Goal: Information Seeking & Learning: Learn about a topic

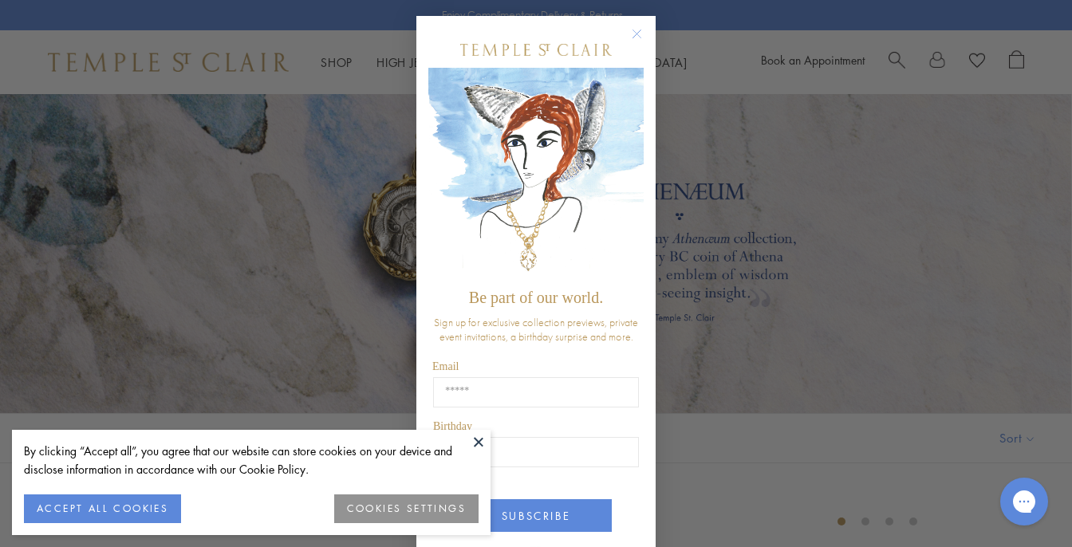
click at [479, 440] on button at bounding box center [479, 442] width 24 height 24
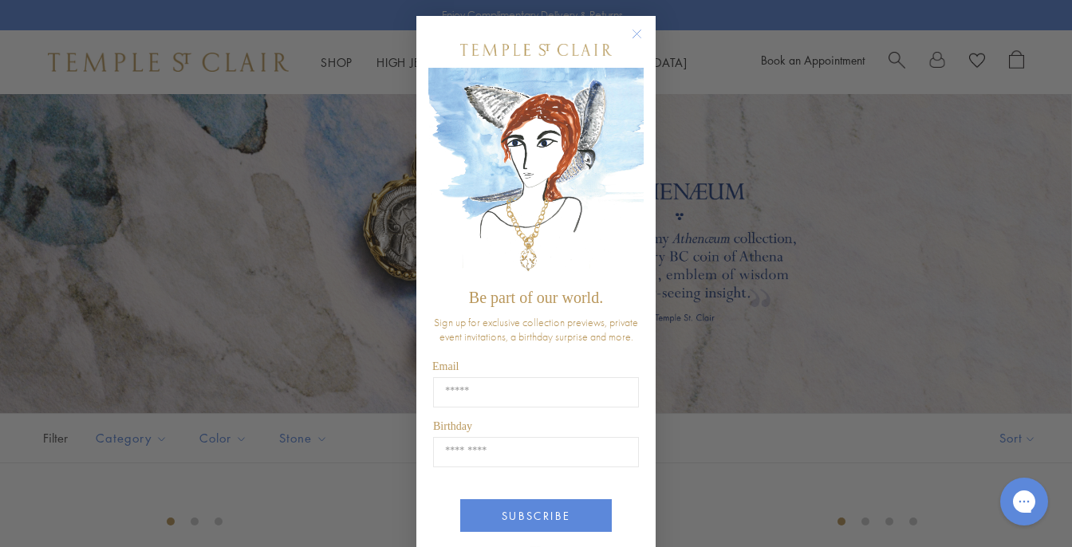
click at [637, 33] on circle "Close dialog" at bounding box center [637, 34] width 19 height 19
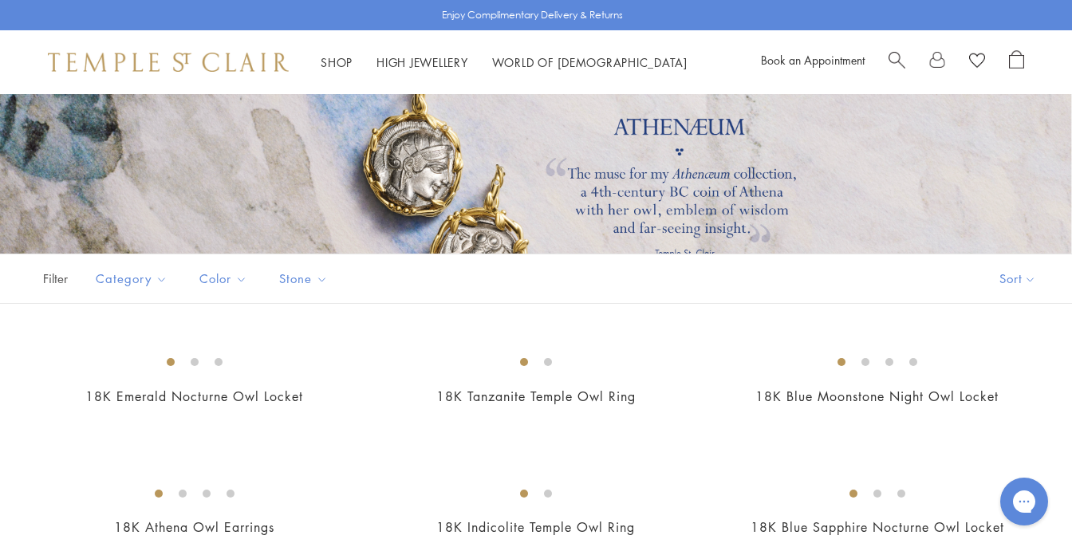
scroll to position [170, 0]
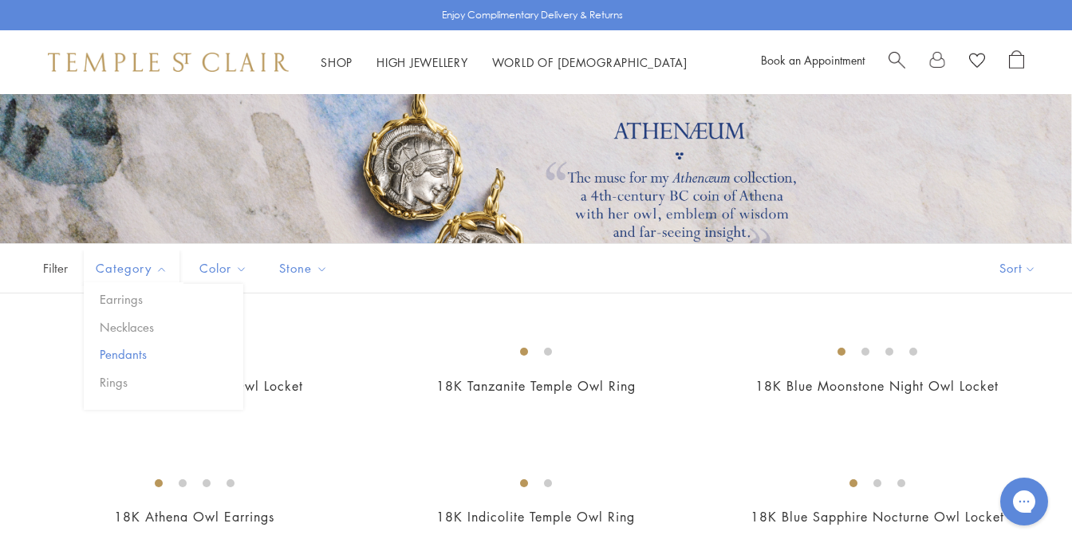
click at [139, 353] on button "Pendants" at bounding box center [170, 354] width 148 height 18
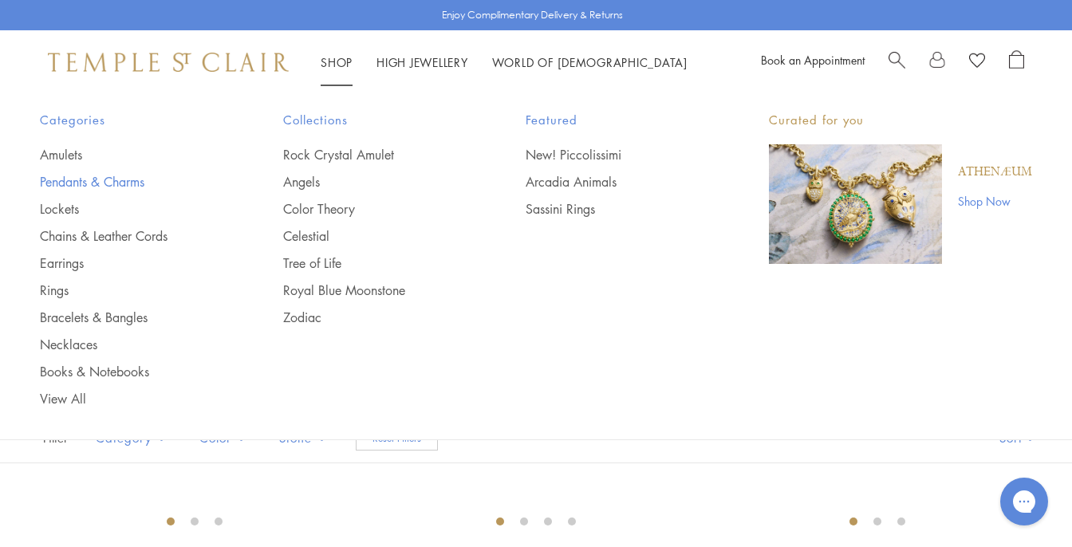
click at [104, 184] on link "Pendants & Charms" at bounding box center [129, 182] width 179 height 18
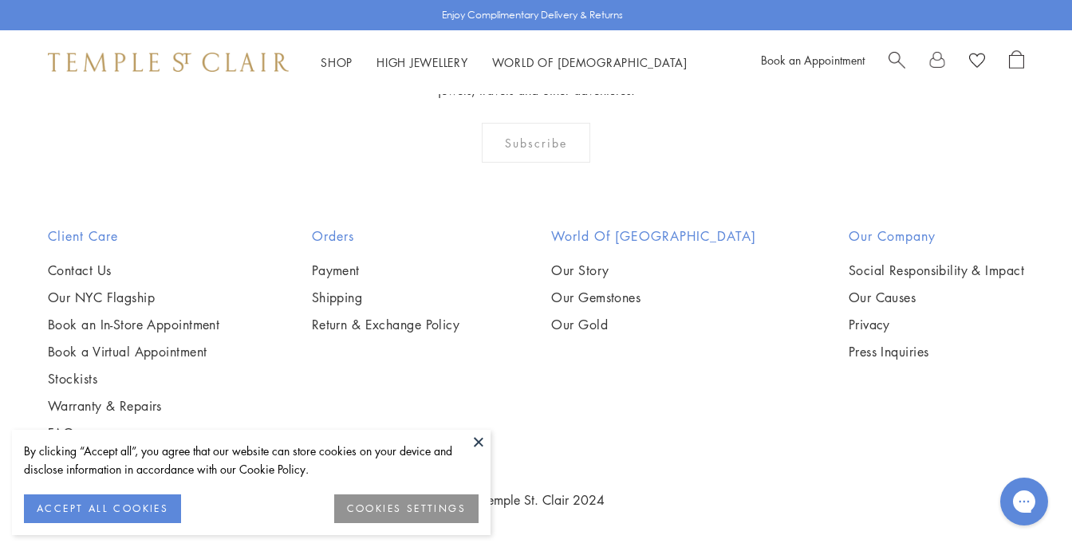
scroll to position [9278, 0]
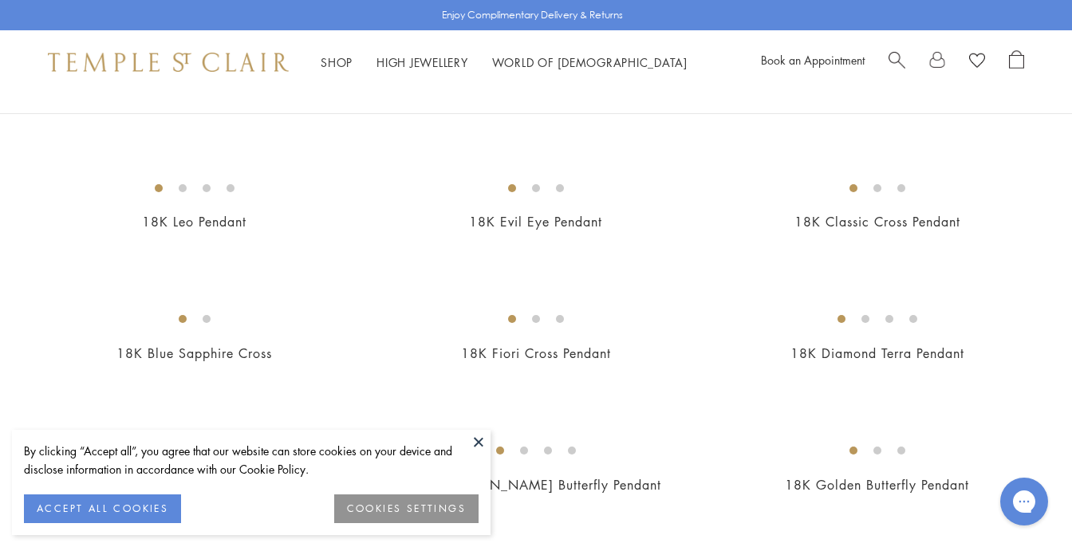
scroll to position [663, 0]
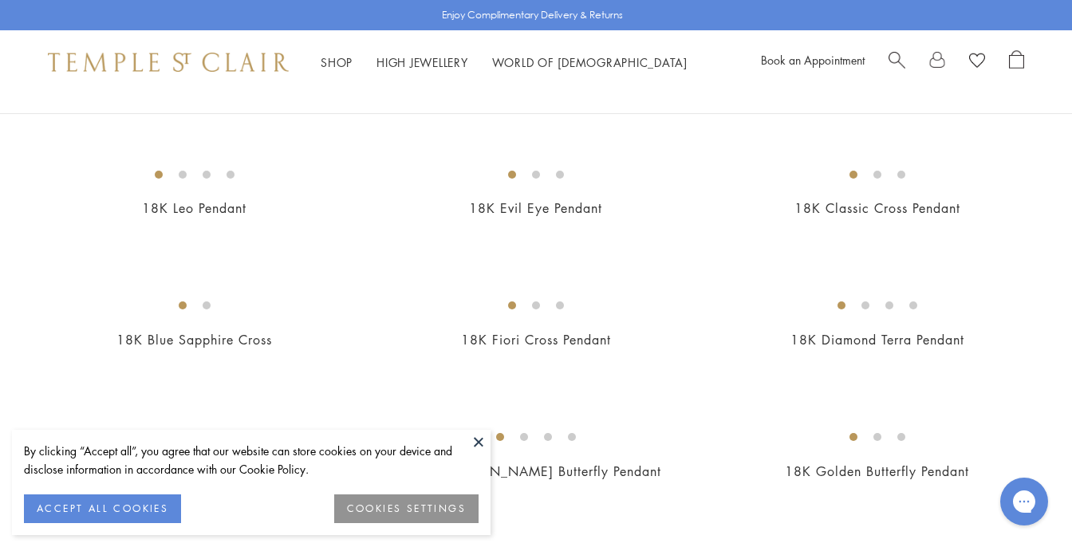
click at [475, 443] on button at bounding box center [479, 442] width 24 height 24
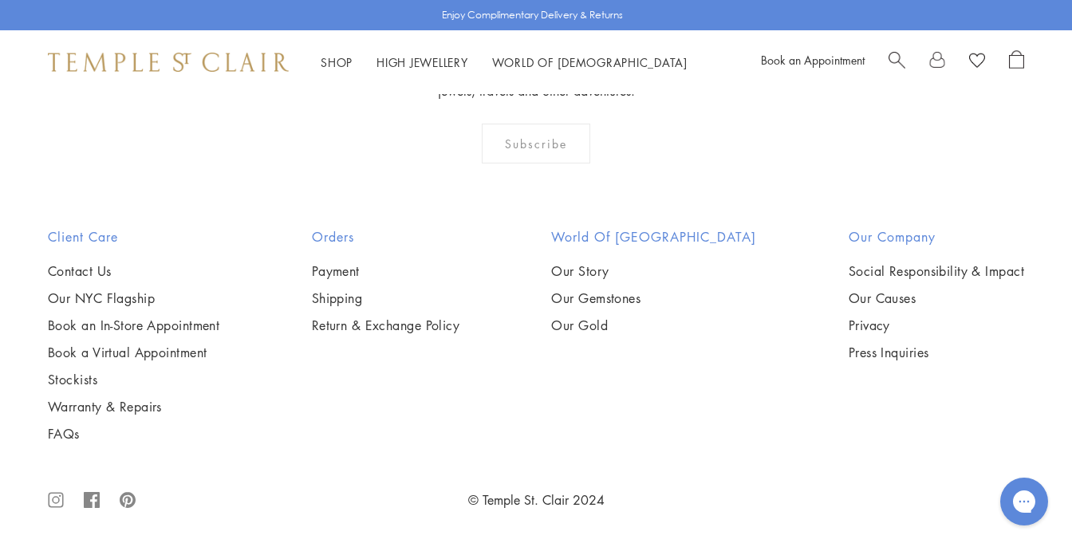
scroll to position [4003, 0]
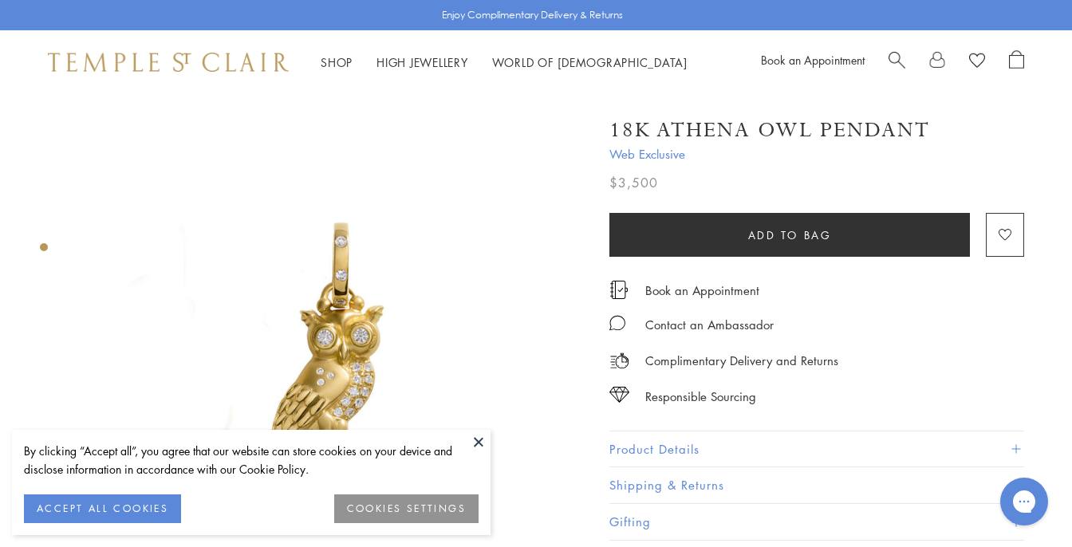
click at [483, 439] on button at bounding box center [479, 442] width 24 height 24
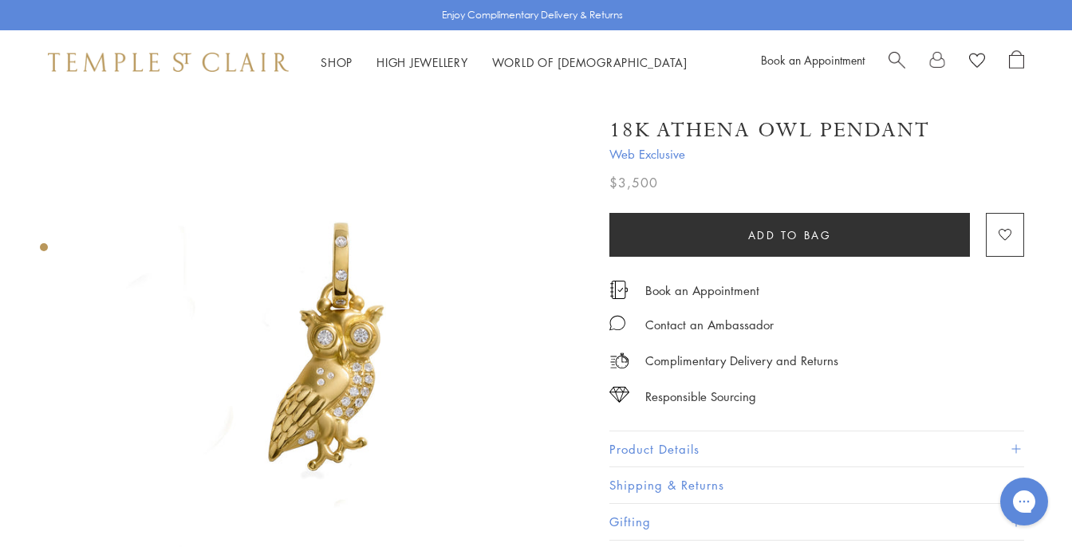
click at [934, 47] on div "Shop Shop Categories Amulets Pendants & Charms Lockets Chains & Leather Cords E…" at bounding box center [536, 62] width 1072 height 64
click at [934, 56] on link at bounding box center [937, 62] width 16 height 24
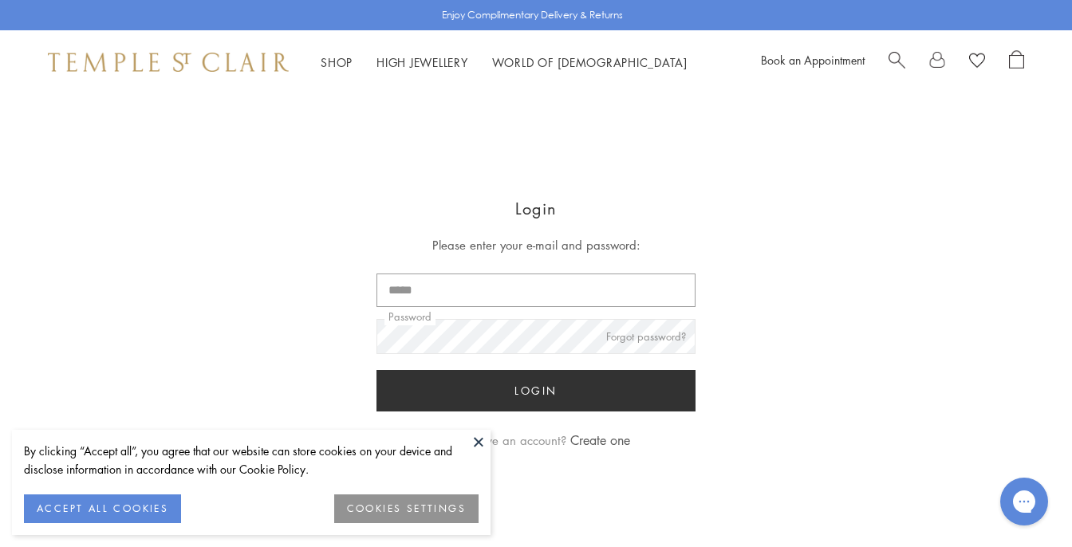
type input "**********"
click at [542, 388] on button "Login" at bounding box center [535, 390] width 319 height 41
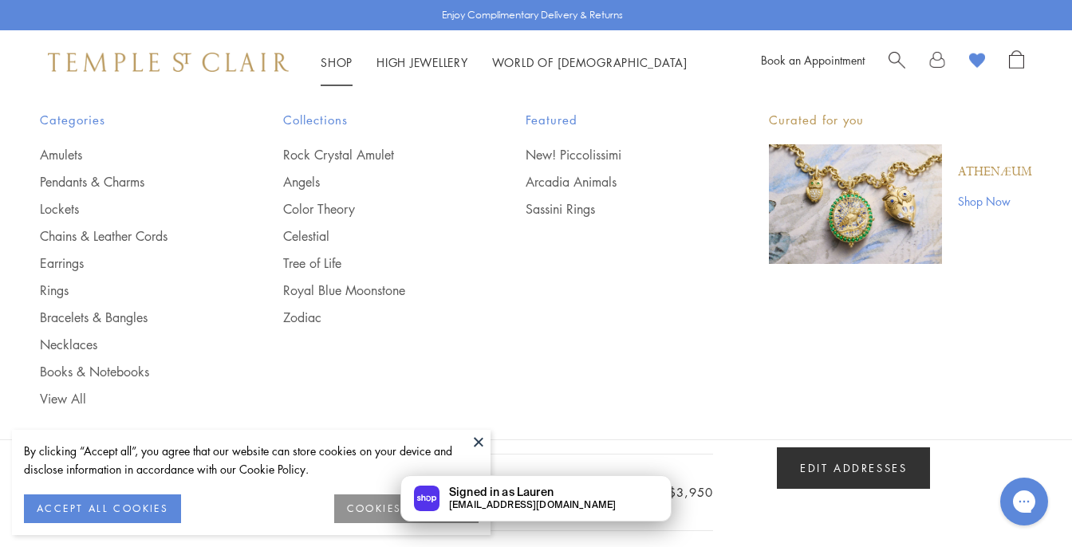
click at [340, 61] on link "Shop Shop" at bounding box center [337, 62] width 32 height 16
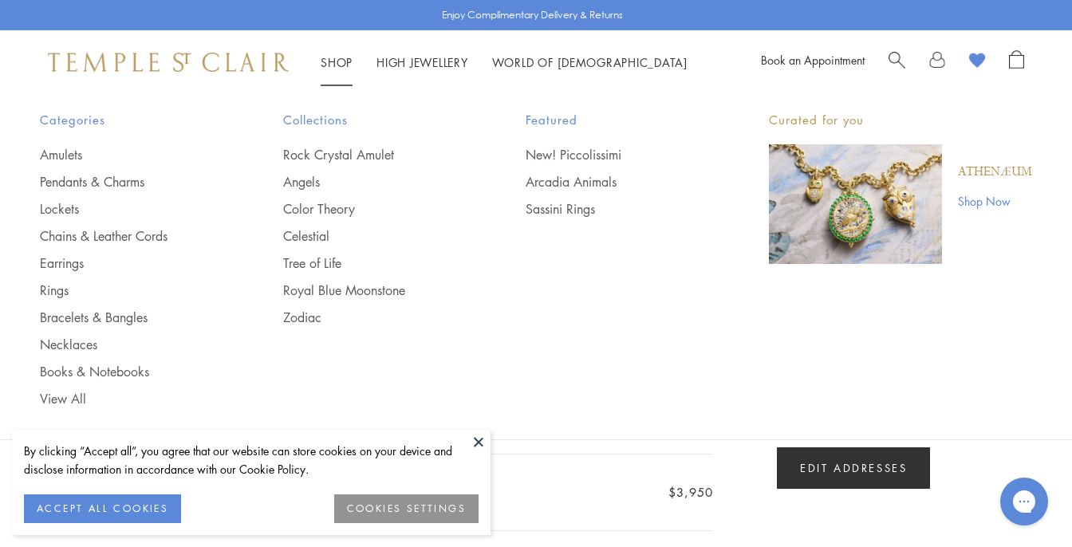
click at [337, 59] on link "Shop Shop" at bounding box center [337, 62] width 32 height 16
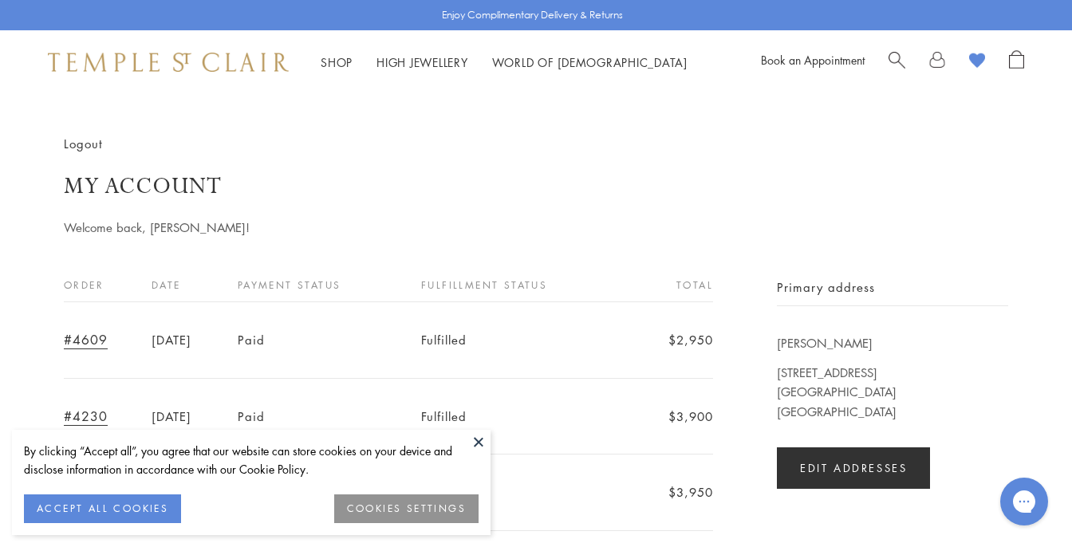
click at [476, 446] on button at bounding box center [479, 442] width 24 height 24
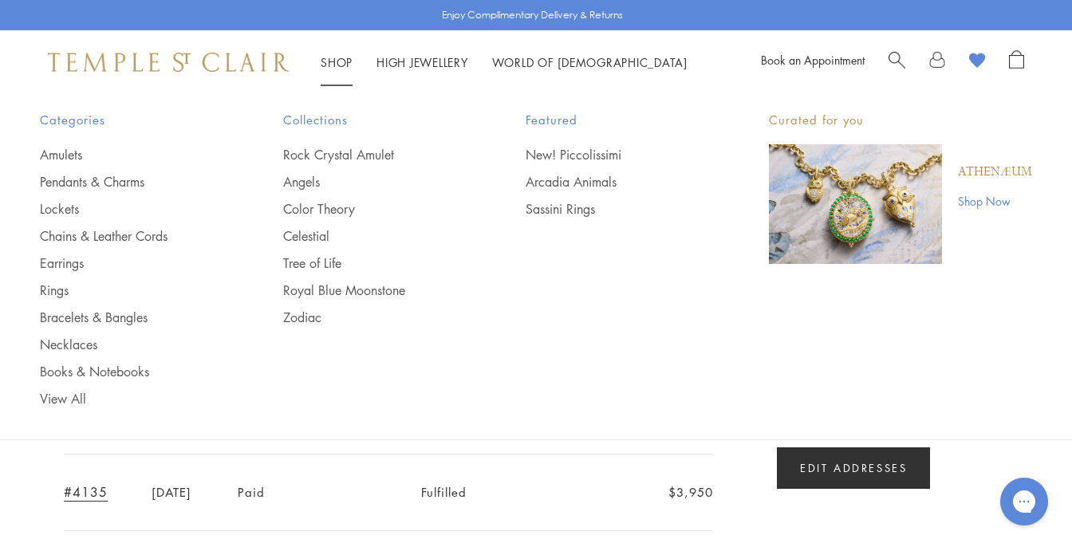
click at [345, 63] on link "Shop Shop" at bounding box center [337, 62] width 32 height 16
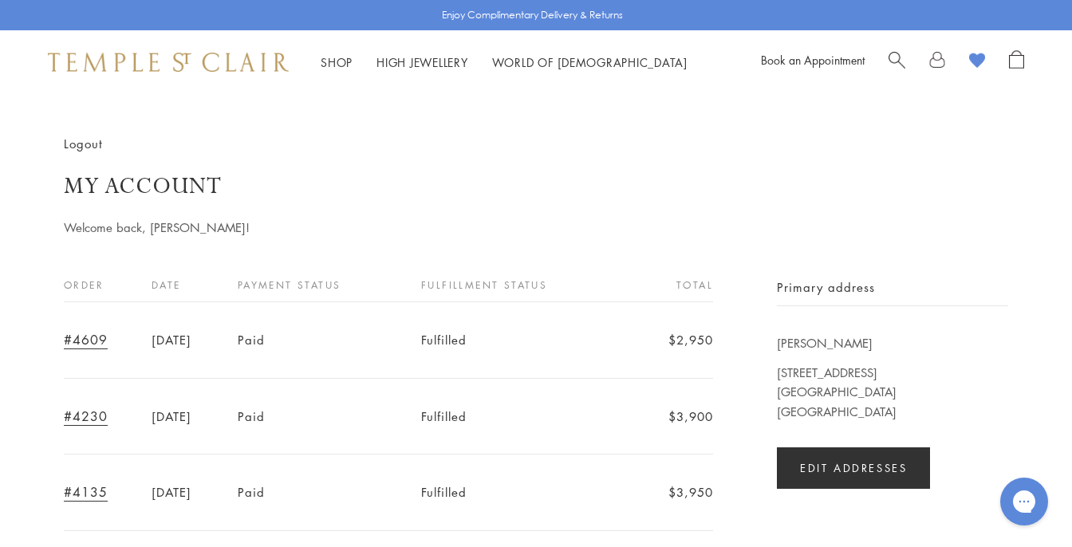
click at [113, 171] on ul "Amulets Pendants & Charms Lockets Chains & Leather Cords Earrings Rings Bracele…" at bounding box center [129, 277] width 179 height 262
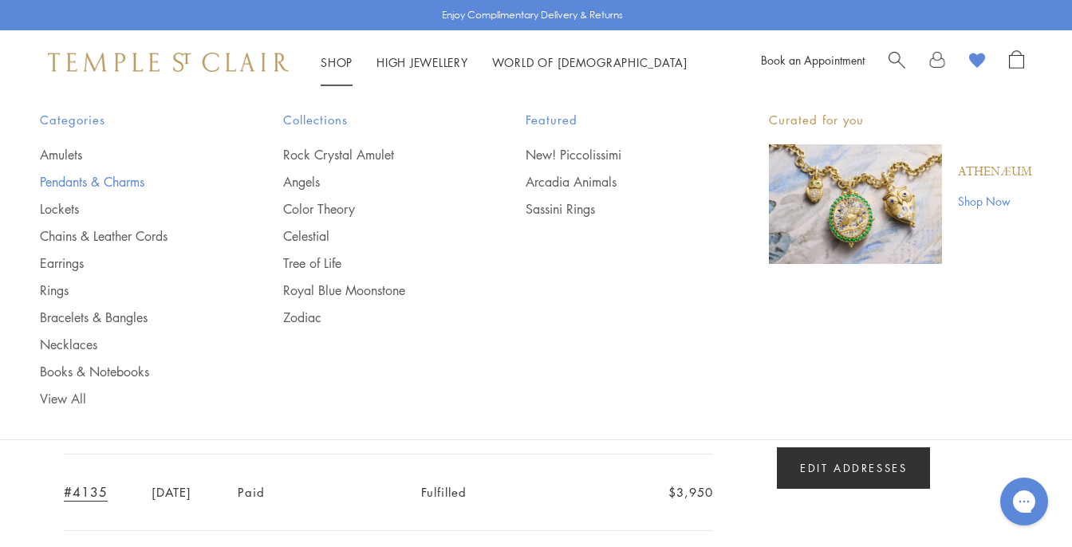
click at [134, 180] on link "Pendants & Charms" at bounding box center [129, 182] width 179 height 18
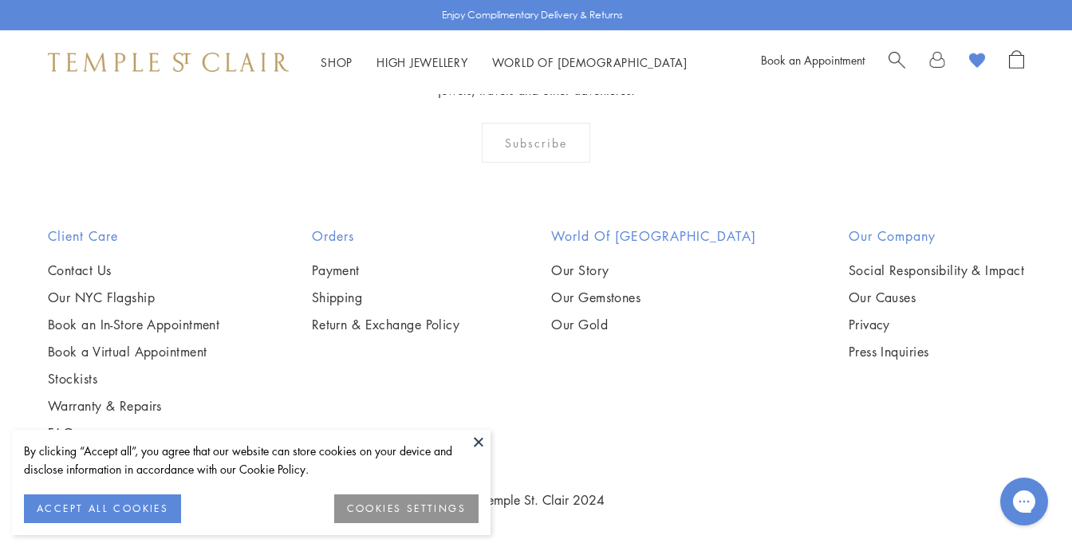
scroll to position [7913, 0]
click at [471, 447] on button at bounding box center [479, 442] width 24 height 24
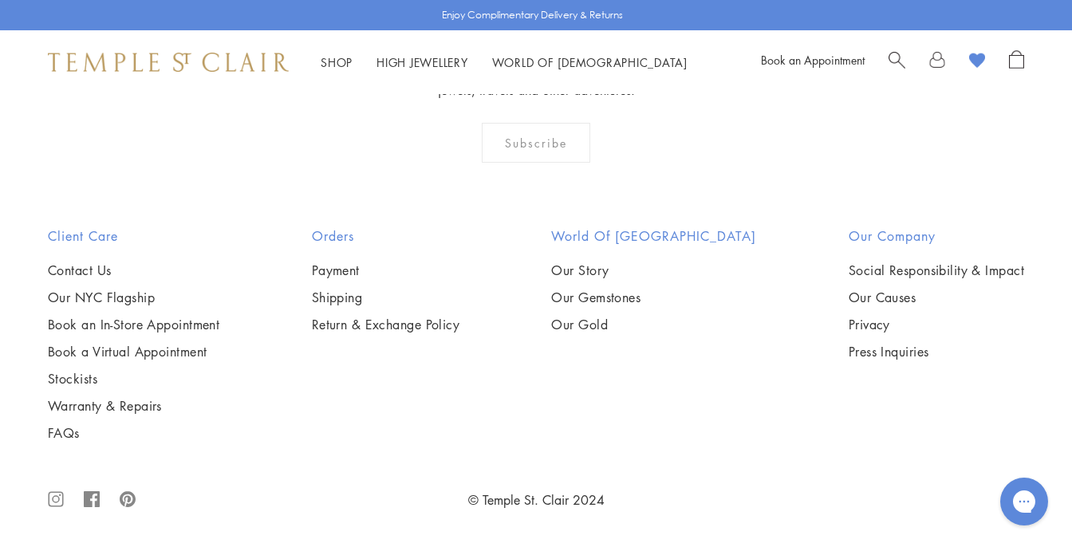
scroll to position [9189, 0]
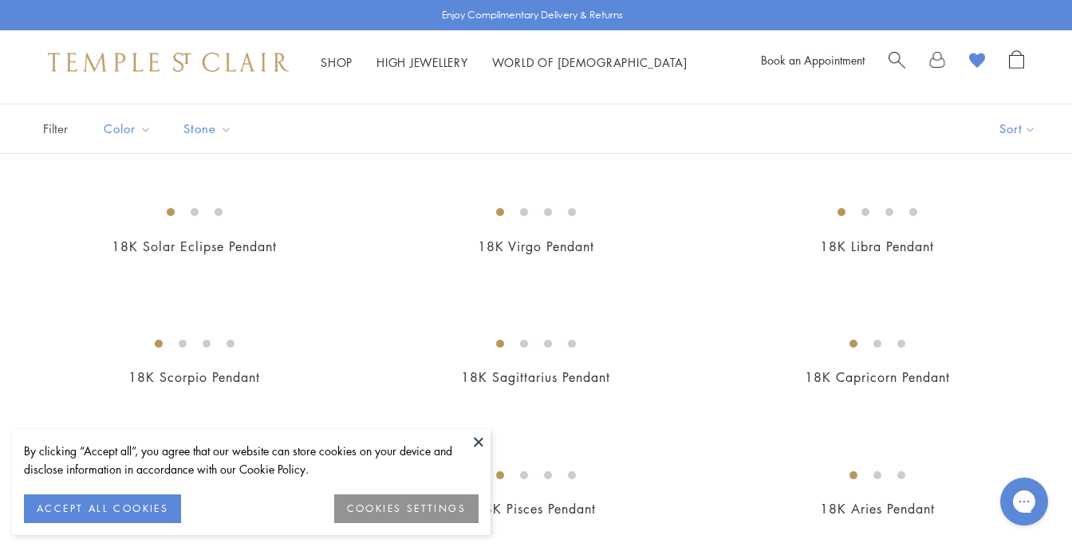
scroll to position [207, 0]
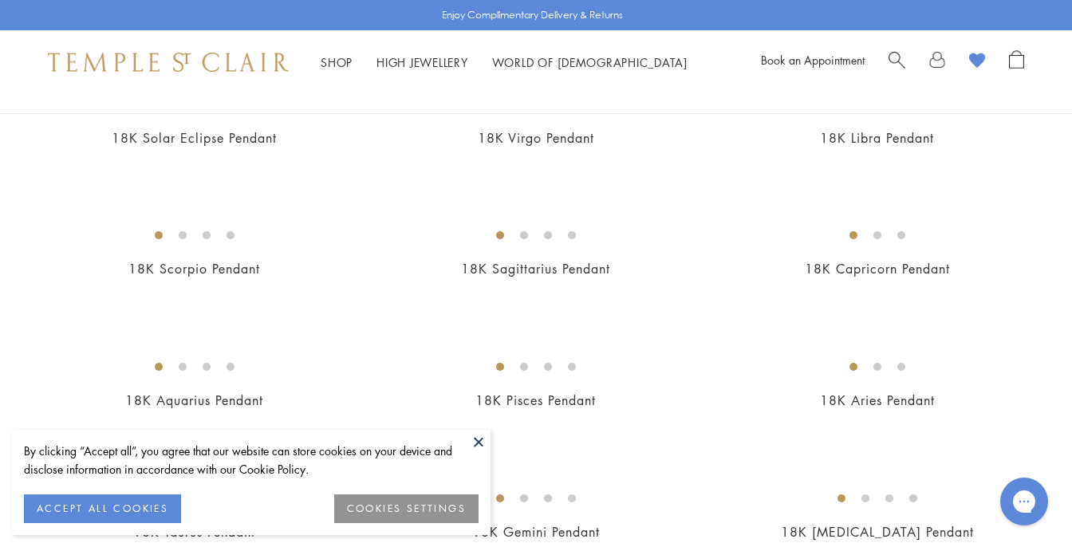
click at [479, 447] on button at bounding box center [479, 442] width 24 height 24
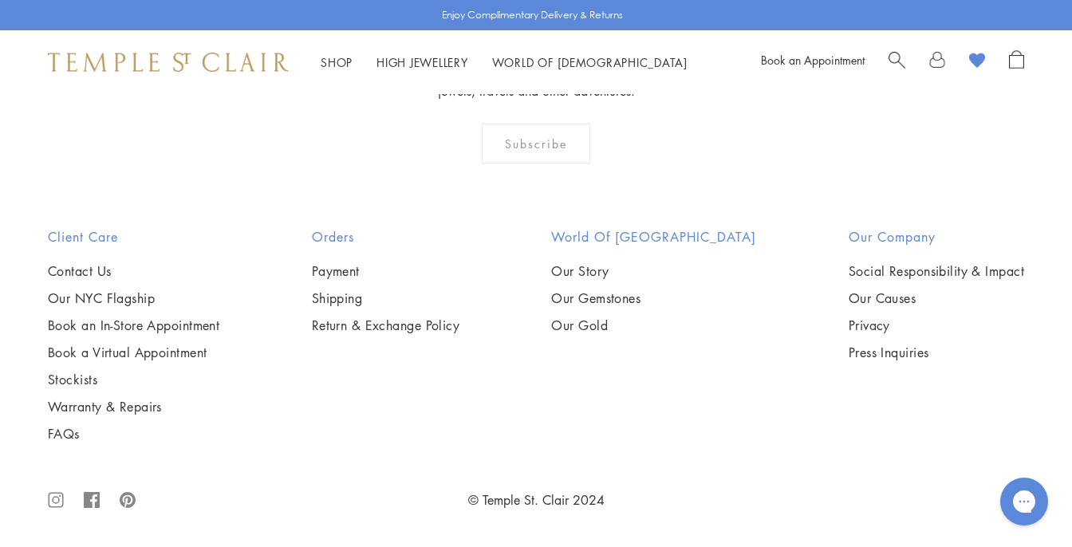
scroll to position [3832, 0]
click at [0, 0] on img at bounding box center [0, 0] width 0 height 0
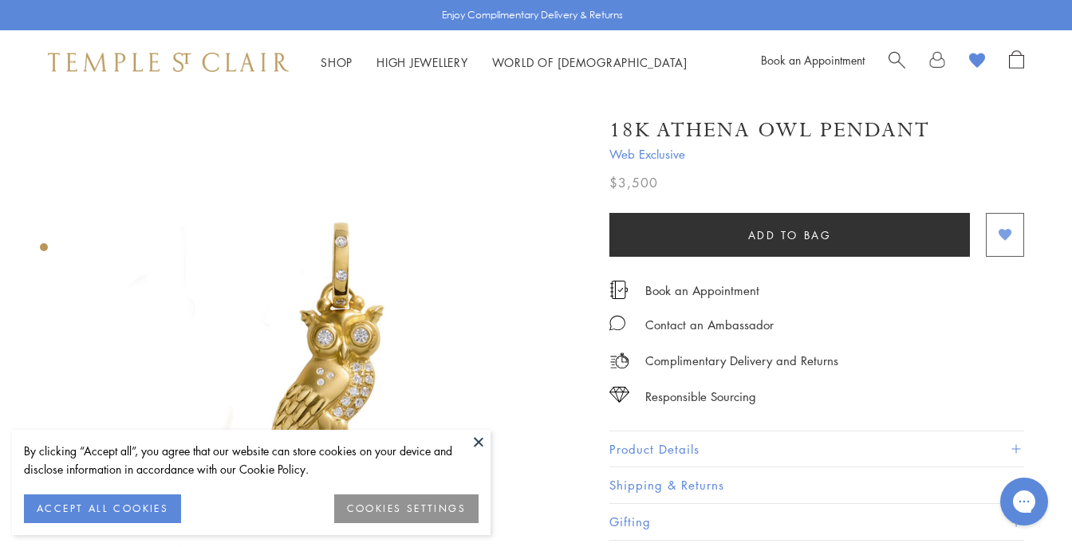
click at [1010, 232] on image "button" at bounding box center [1005, 235] width 13 height 12
click at [1007, 234] on image "button" at bounding box center [1005, 235] width 13 height 12
click at [454, 423] on img at bounding box center [333, 347] width 506 height 506
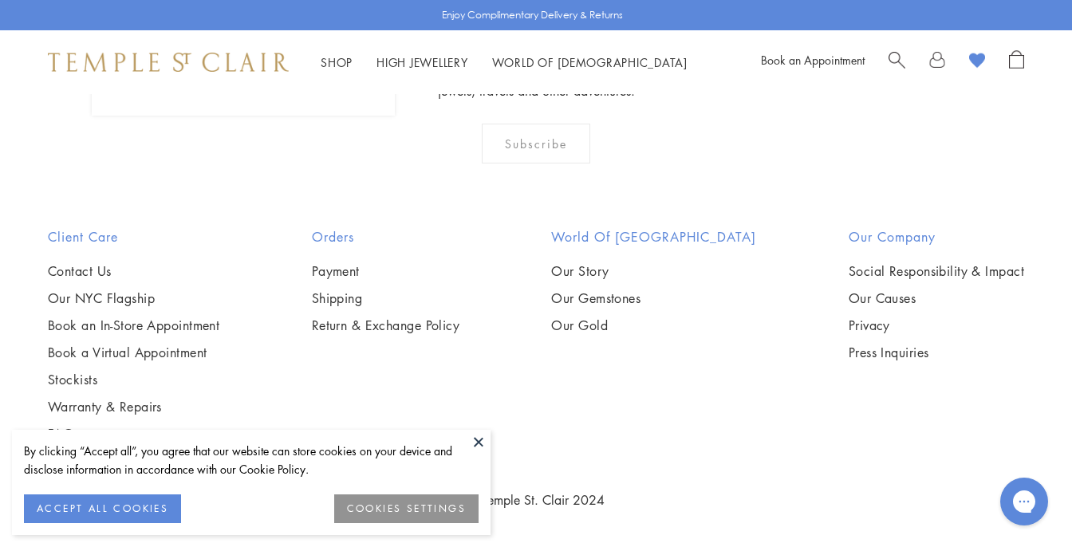
scroll to position [4643, 0]
click at [0, 0] on img at bounding box center [0, 0] width 0 height 0
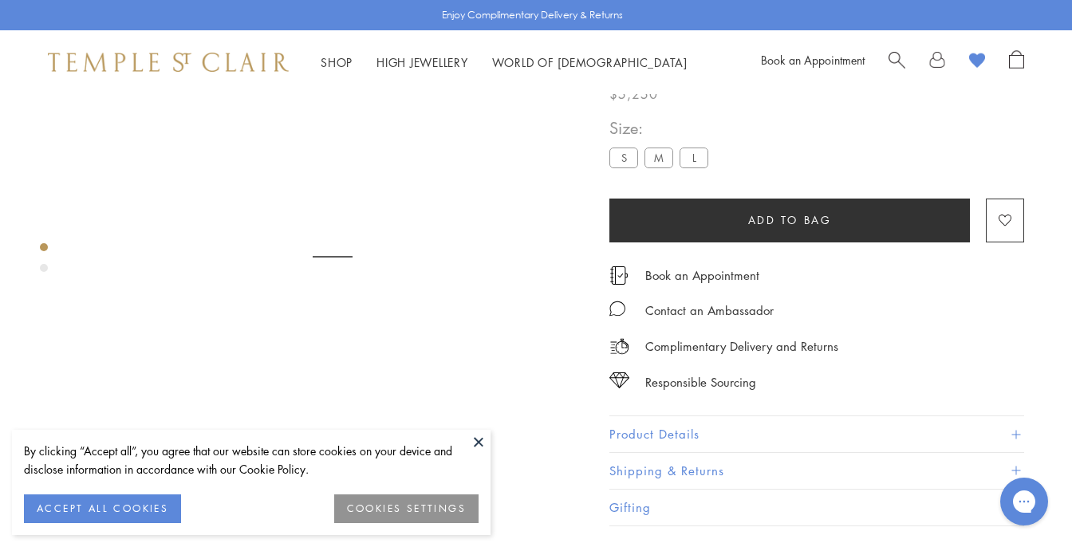
scroll to position [94, 0]
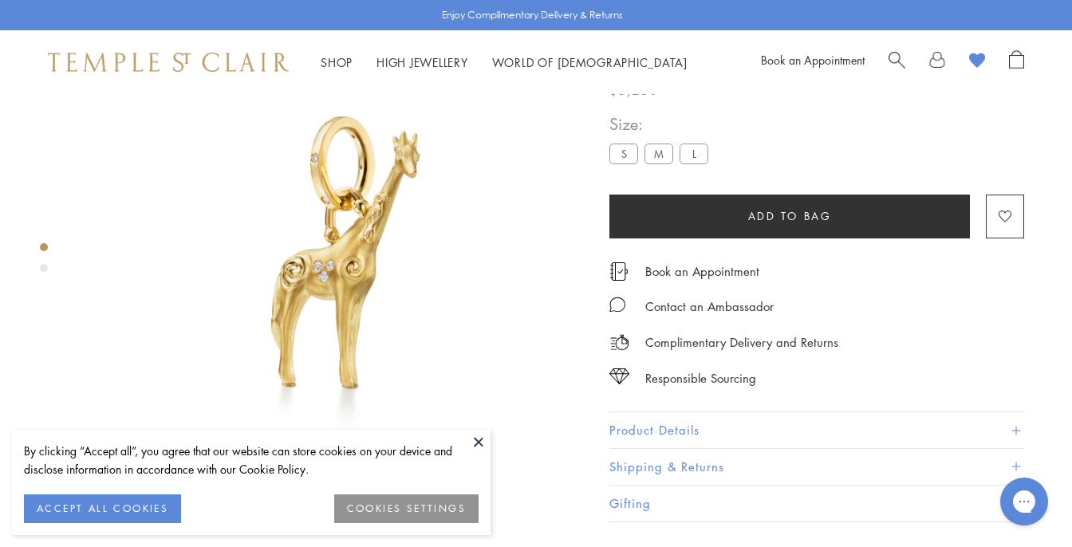
click at [388, 510] on button "COOKIES SETTINGS" at bounding box center [406, 508] width 144 height 29
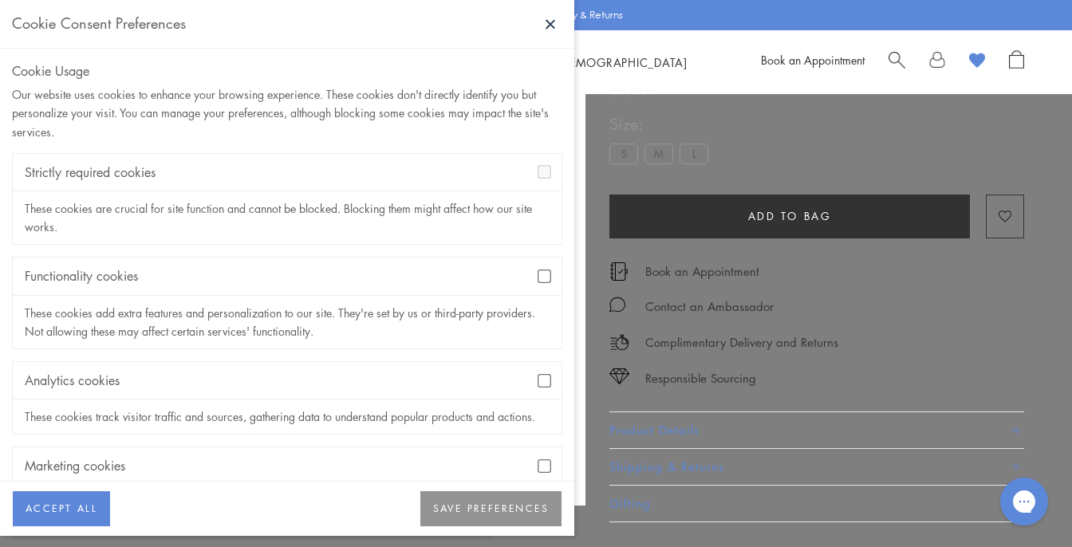
click at [494, 515] on button "SAVE PREFERENCES" at bounding box center [490, 508] width 141 height 35
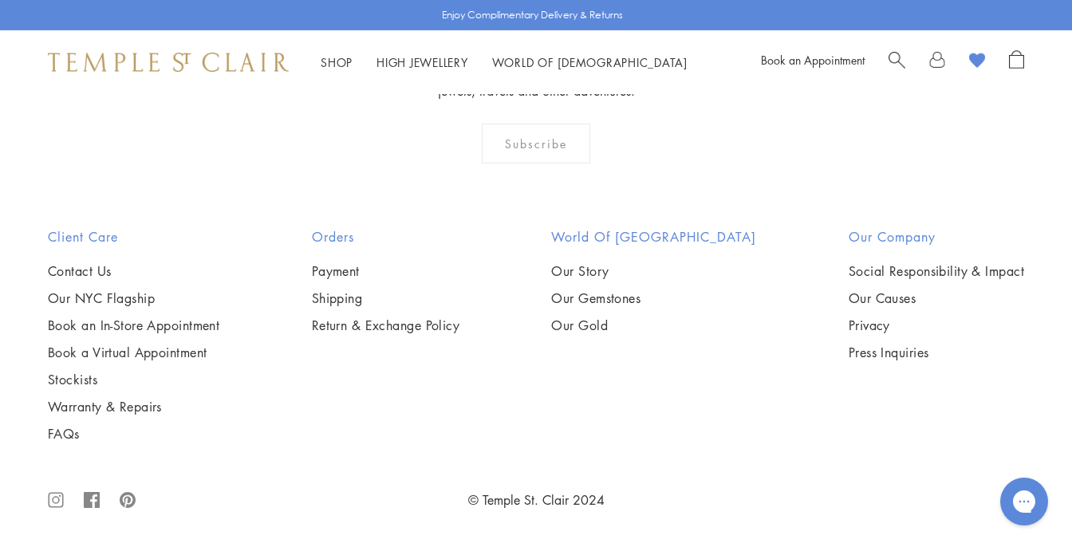
scroll to position [7896, 0]
